Goal: Task Accomplishment & Management: Manage account settings

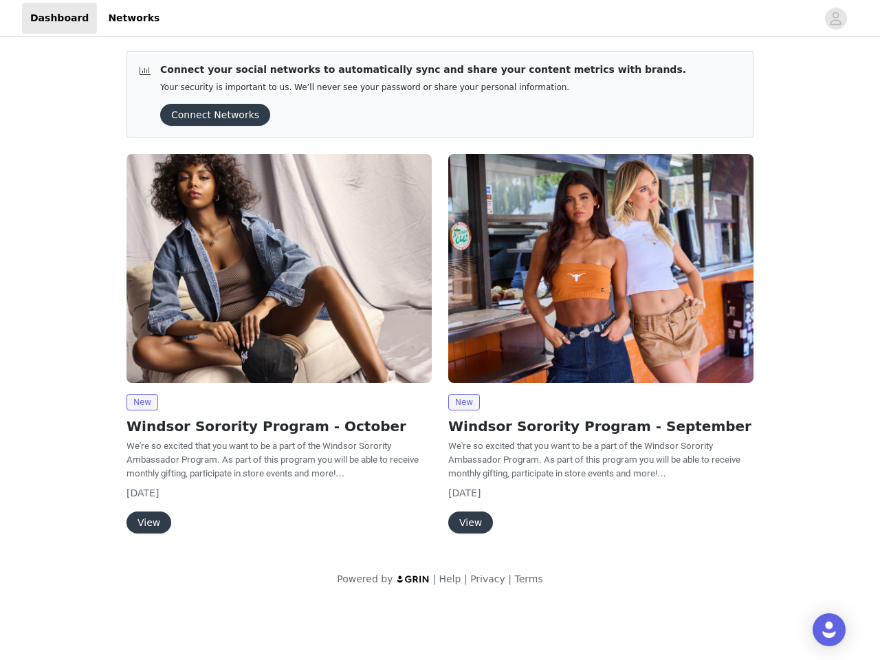
click at [440, 301] on div "New Windsor Sorority Program - September We're so excited that you want to be a…" at bounding box center [601, 347] width 322 height 402
click at [440, 19] on div at bounding box center [492, 18] width 649 height 31
click at [836, 19] on icon "avatar" at bounding box center [835, 19] width 13 height 22
click at [210, 115] on div "Connect your social networks to automatically sync and share your content metri…" at bounding box center [440, 321] width 880 height 563
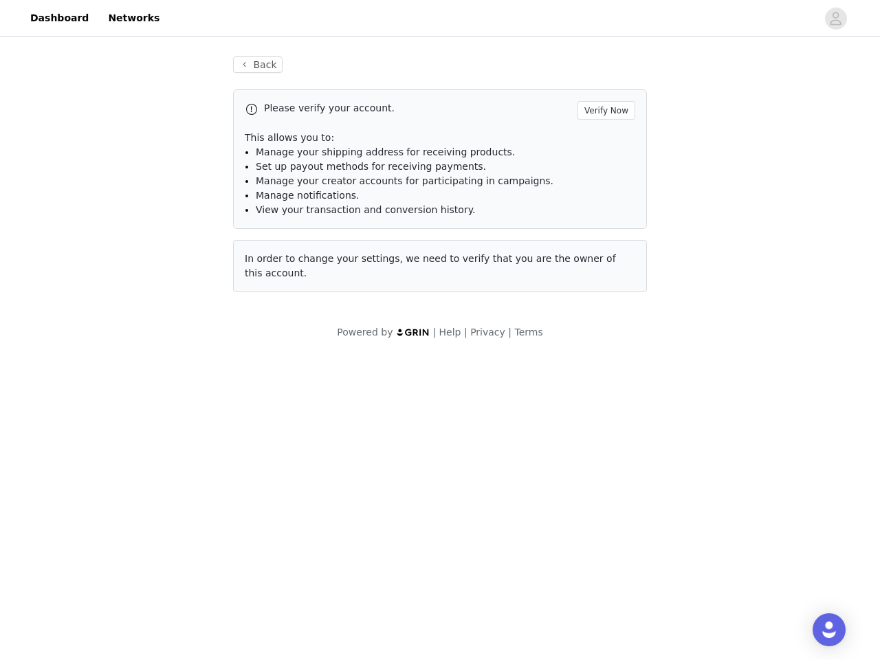
click at [279, 268] on div "In order to change your settings, we need to verify that you are the owner of t…" at bounding box center [440, 266] width 414 height 52
click at [142, 402] on body "Dashboard Networks Back Please verify your account. Verify Now This allows you …" at bounding box center [440, 330] width 880 height 660
click at [148, 523] on body "Dashboard Networks Back Please verify your account. Verify Now This allows you …" at bounding box center [440, 330] width 880 height 660
click at [601, 268] on div "In order to change your settings, we need to verify that you are the owner of t…" at bounding box center [440, 266] width 414 height 52
click at [463, 402] on body "Dashboard Networks Back Please verify your account. Verify Now This allows you …" at bounding box center [440, 330] width 880 height 660
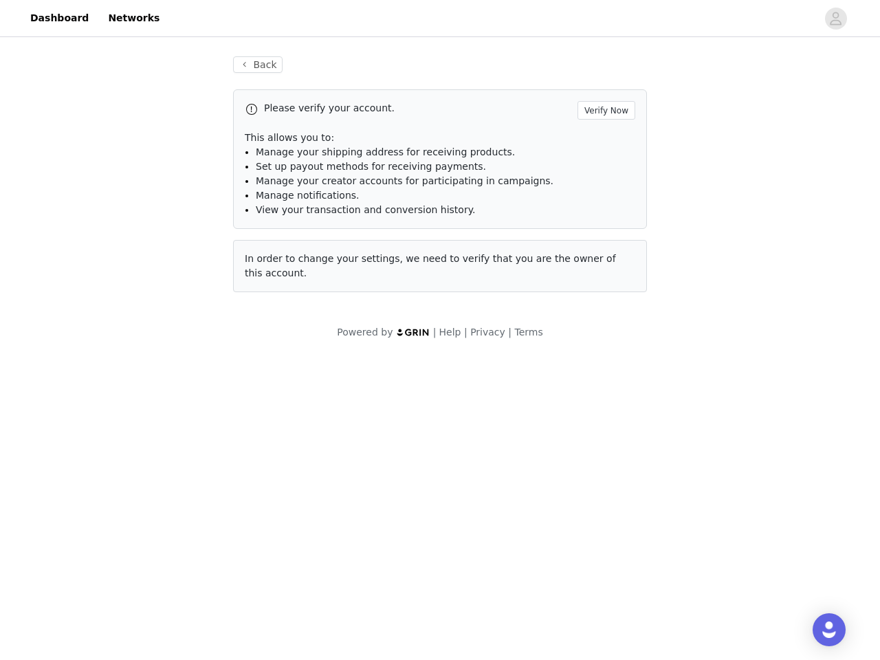
click at [470, 523] on body "Dashboard Networks Back Please verify your account. Verify Now This allows you …" at bounding box center [440, 330] width 880 height 660
